Goal: Check status: Check status

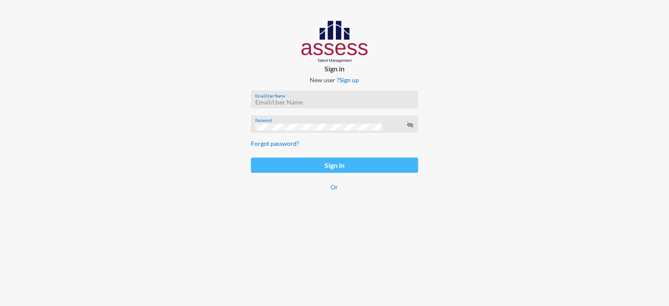
type input "[EMAIL_ADDRESS][DOMAIN_NAME]"
click at [272, 169] on button "Sign in" at bounding box center [334, 165] width 167 height 15
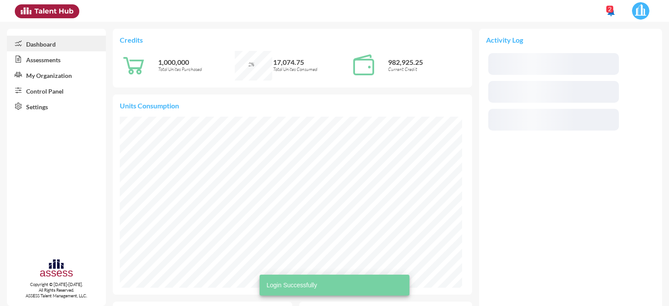
scroll to position [171, 342]
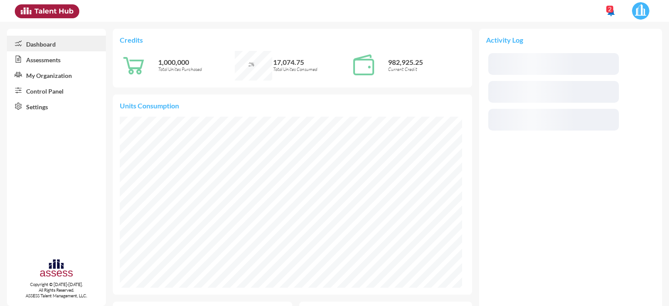
click at [44, 94] on link "Control Panel" at bounding box center [56, 91] width 99 height 16
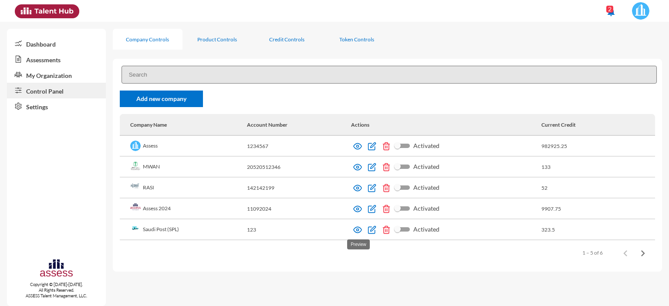
click at [359, 234] on img at bounding box center [357, 230] width 9 height 9
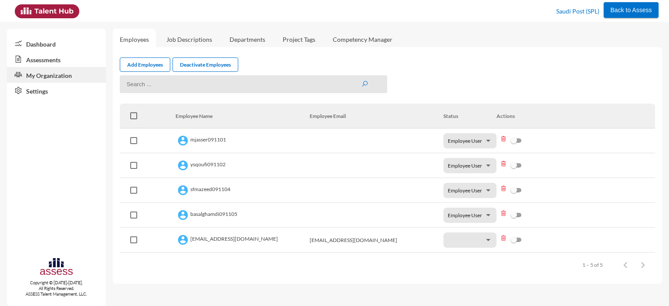
click at [44, 58] on link "Assessments" at bounding box center [56, 59] width 99 height 16
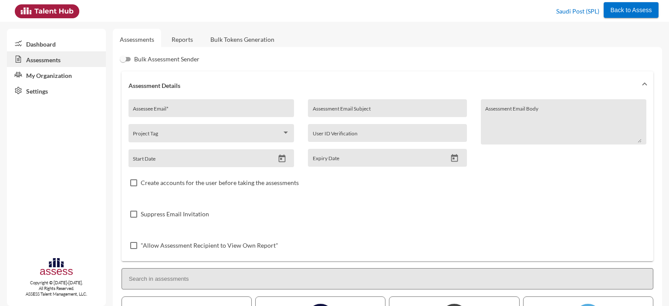
click at [185, 35] on link "Reports" at bounding box center [182, 39] width 35 height 21
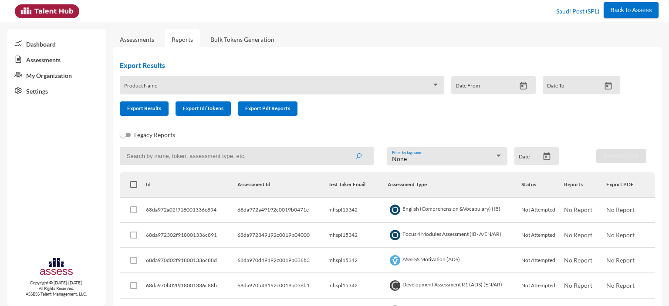
click at [216, 160] on input at bounding box center [247, 156] width 254 height 18
paste input "spl1034617678"
click at [345, 148] on button "submit" at bounding box center [359, 156] width 28 height 16
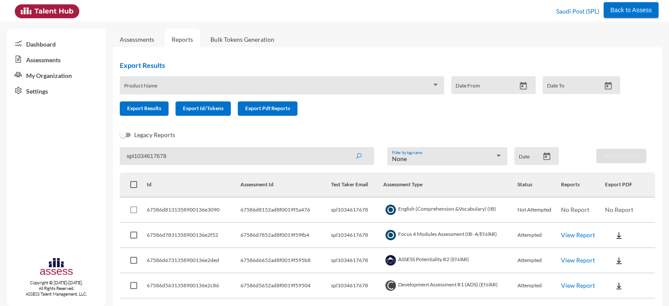
scroll to position [30, 0]
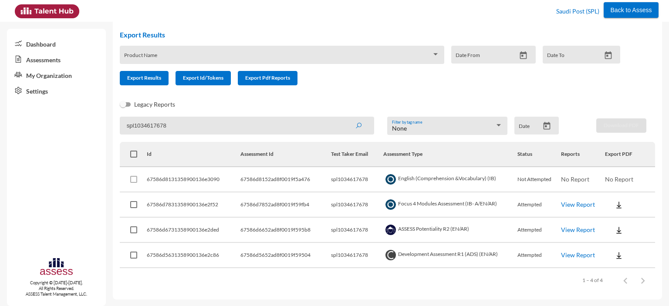
drag, startPoint x: 169, startPoint y: 126, endPoint x: 123, endPoint y: 125, distance: 46.2
click at [123, 125] on input "spl1034617678" at bounding box center [247, 126] width 254 height 18
paste input "57377531"
click at [345, 118] on button "submit" at bounding box center [359, 126] width 28 height 16
drag, startPoint x: 176, startPoint y: 129, endPoint x: 118, endPoint y: 125, distance: 58.5
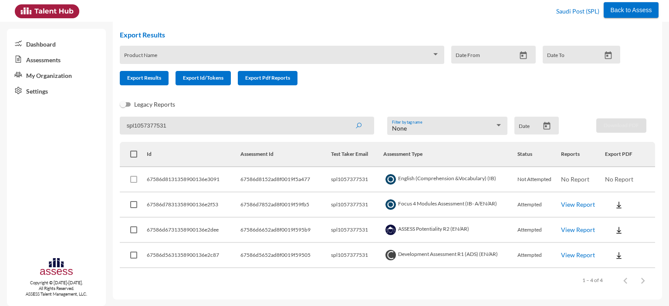
click at [118, 125] on div "Export Results Product Name Date From Date To Export Results Export Id/Tokens E…" at bounding box center [387, 158] width 549 height 283
paste input "67481356"
click at [345, 118] on button "submit" at bounding box center [359, 126] width 28 height 16
drag, startPoint x: 173, startPoint y: 126, endPoint x: 124, endPoint y: 127, distance: 48.4
click at [124, 127] on input "spl1067481356" at bounding box center [247, 126] width 254 height 18
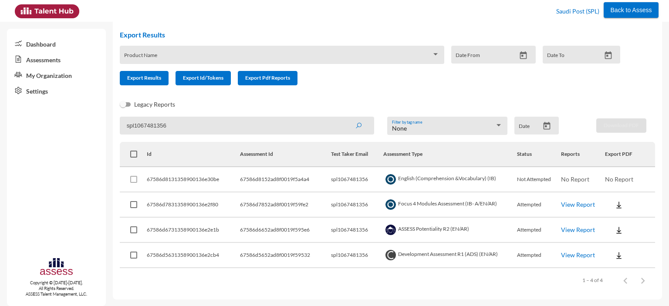
paste input "72746488"
click at [345, 118] on button "submit" at bounding box center [359, 126] width 28 height 16
drag, startPoint x: 173, startPoint y: 124, endPoint x: 124, endPoint y: 128, distance: 49.4
click at [124, 128] on input "spl1072746488" at bounding box center [247, 126] width 254 height 18
paste input "86446240"
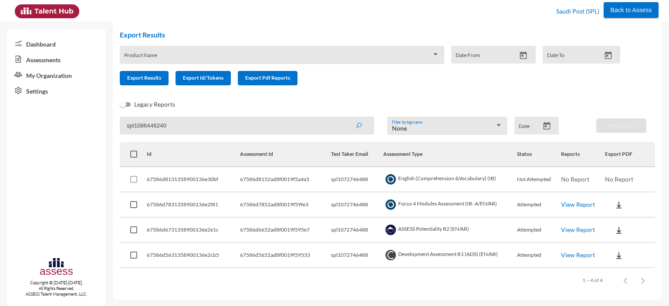
click at [345, 118] on button "submit" at bounding box center [359, 126] width 28 height 16
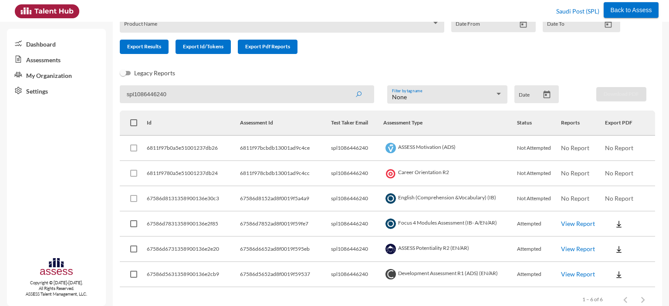
scroll to position [81, 0]
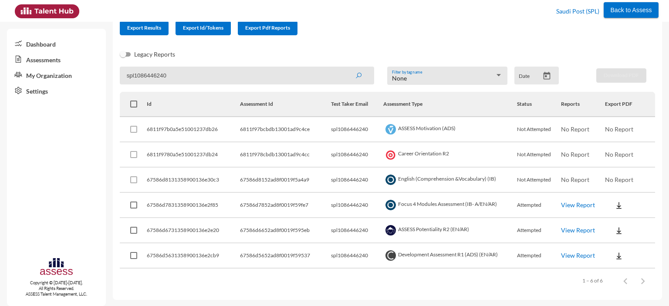
drag, startPoint x: 173, startPoint y: 76, endPoint x: 117, endPoint y: 76, distance: 55.8
click at [117, 76] on div "Export Results Product Name Date From Date To Export Results Export Id/Tokens E…" at bounding box center [387, 133] width 549 height 334
paste input "72627688"
type input "spl1072627688"
click at [345, 68] on button "submit" at bounding box center [359, 76] width 28 height 16
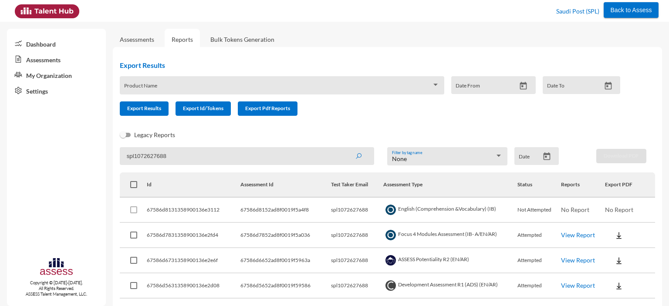
scroll to position [30, 0]
